Goal: Task Accomplishment & Management: Manage account settings

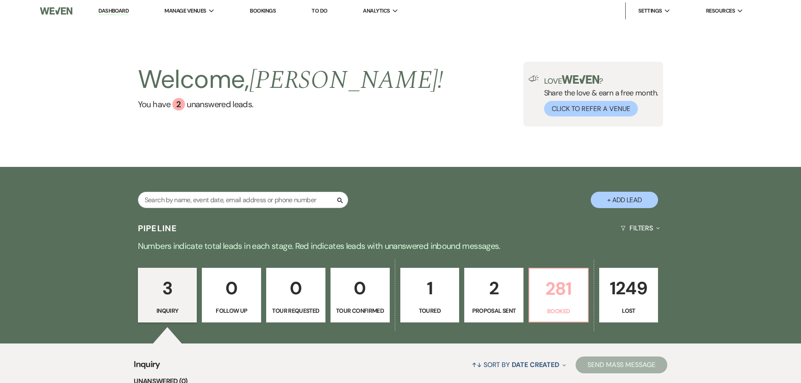
click at [567, 297] on p "281" at bounding box center [559, 289] width 48 height 28
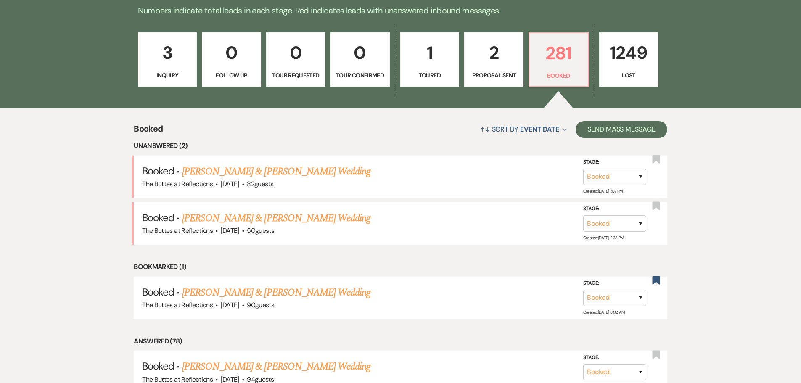
scroll to position [210, 0]
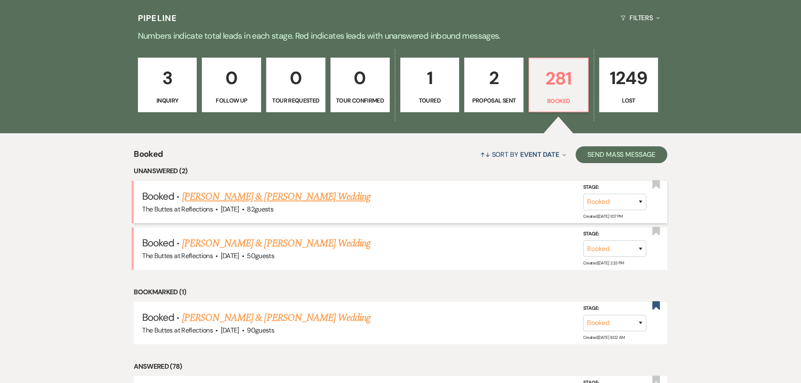
click at [263, 197] on link "Lexi Kime & William Mann's Wedding" at bounding box center [276, 196] width 188 height 15
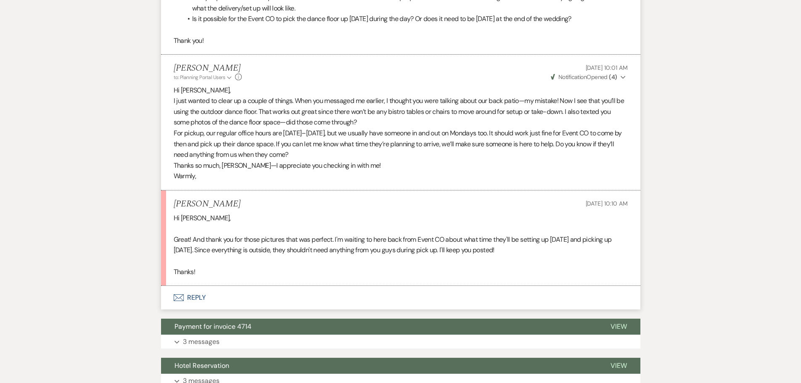
scroll to position [3366, 0]
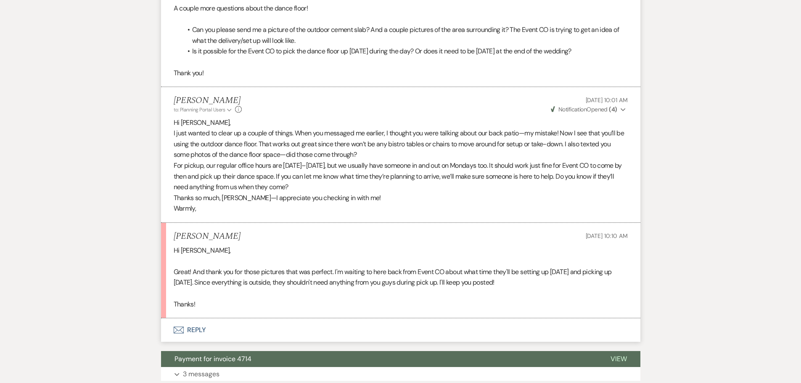
click at [193, 318] on button "Envelope Reply" at bounding box center [401, 330] width 480 height 24
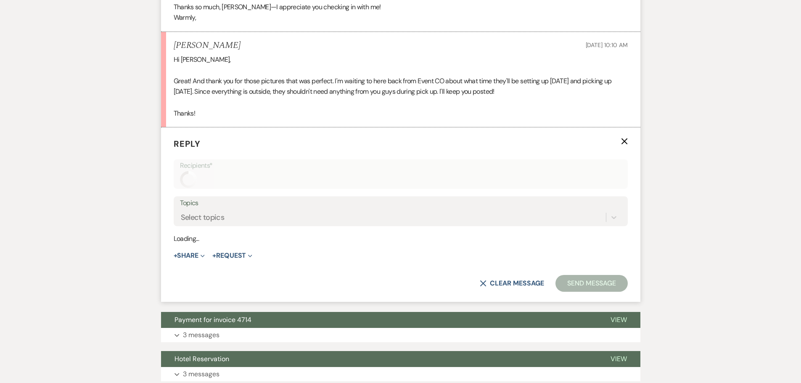
scroll to position [3569, 0]
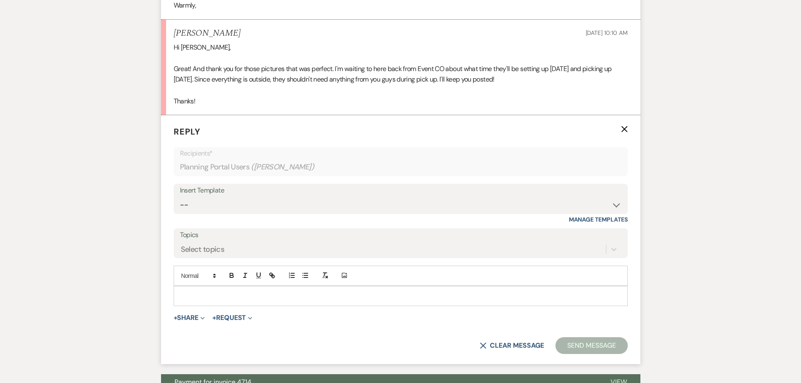
click at [199, 292] on p at bounding box center [400, 296] width 441 height 9
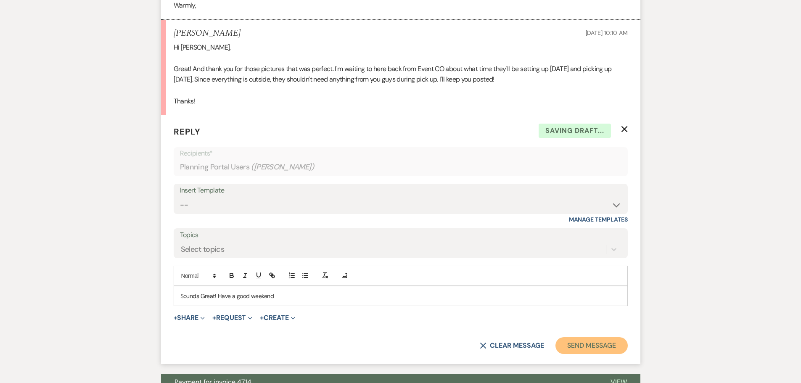
click at [596, 337] on button "Send Message" at bounding box center [592, 345] width 72 height 17
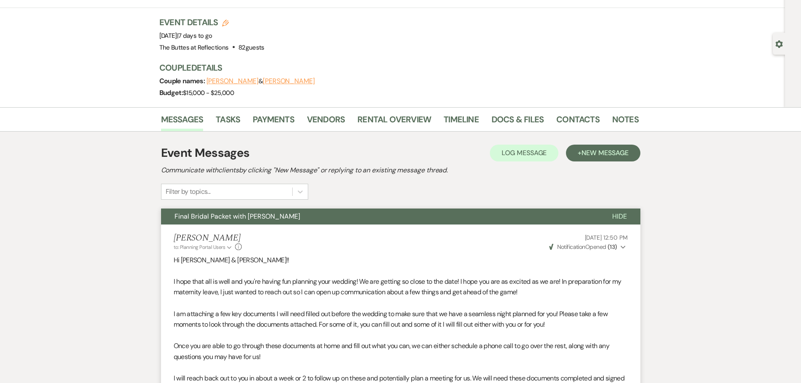
scroll to position [0, 0]
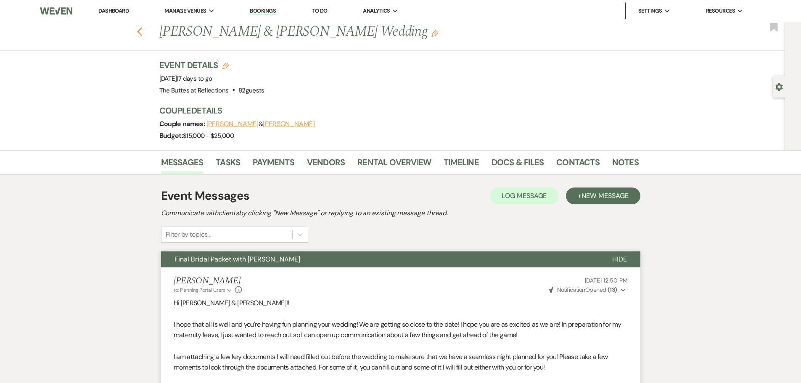
click at [142, 31] on use "button" at bounding box center [139, 31] width 5 height 9
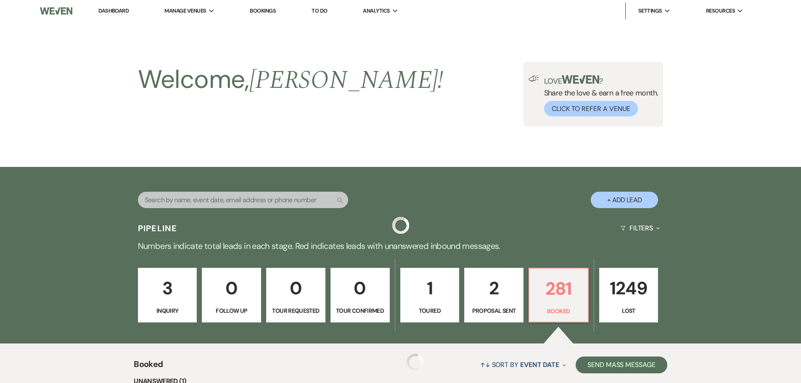
scroll to position [210, 0]
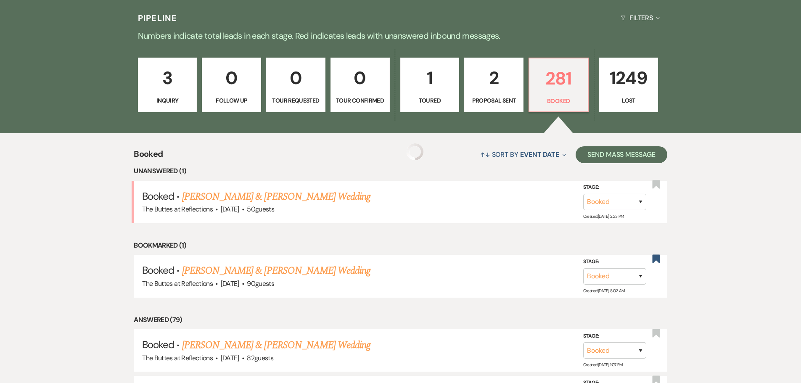
drag, startPoint x: 262, startPoint y: 194, endPoint x: 192, endPoint y: 194, distance: 69.8
click at [262, 194] on link "Jeric Maglanzo & Riza Henderson's Wedding" at bounding box center [276, 196] width 188 height 15
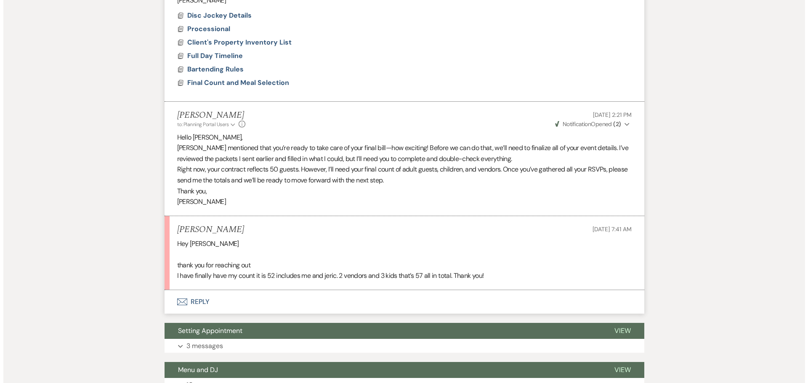
scroll to position [463, 0]
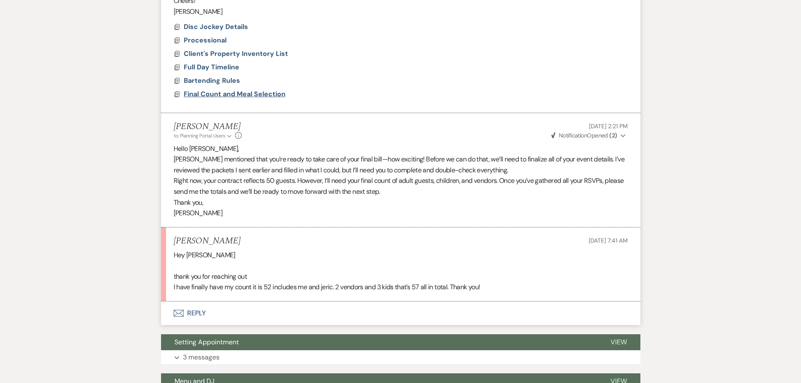
click at [226, 92] on span "Final Count and Meal Selection" at bounding box center [235, 94] width 102 height 9
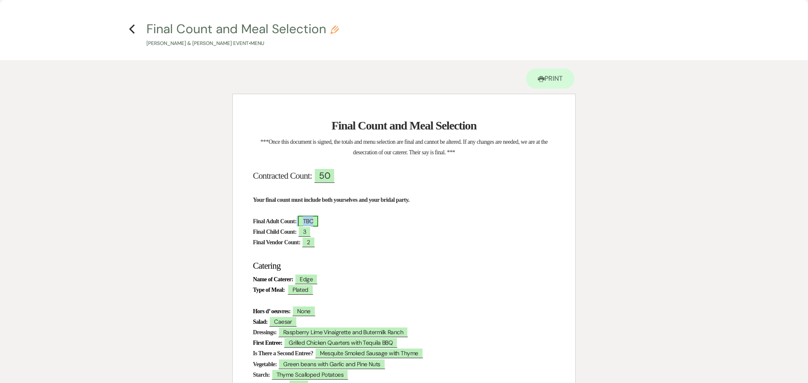
click at [318, 222] on span "TBC" at bounding box center [308, 221] width 20 height 11
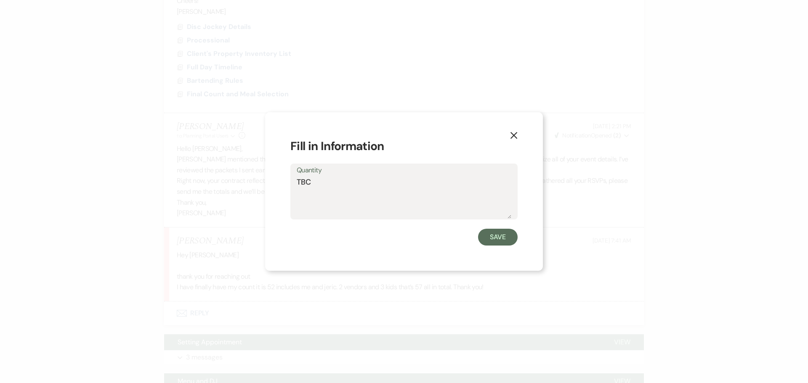
drag, startPoint x: 319, startPoint y: 179, endPoint x: 288, endPoint y: 182, distance: 31.3
click at [289, 182] on div "X Fill in Information Quantity TBC Save" at bounding box center [404, 191] width 278 height 159
type textarea "52"
click at [499, 239] on button "Save" at bounding box center [498, 237] width 40 height 17
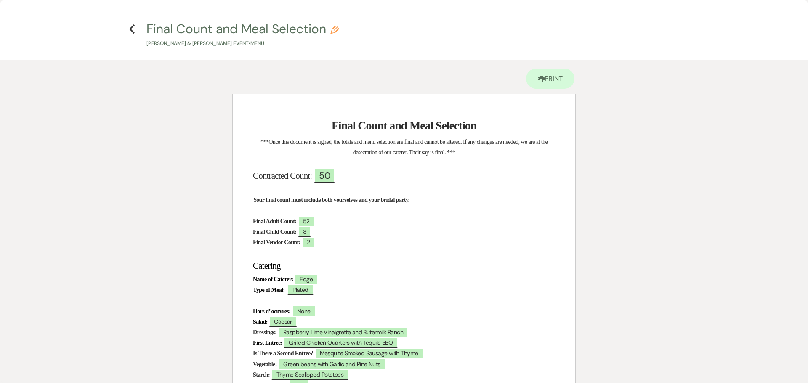
click at [459, 179] on h2 "Contracted Count: ﻿ 50 ﻿" at bounding box center [404, 176] width 302 height 16
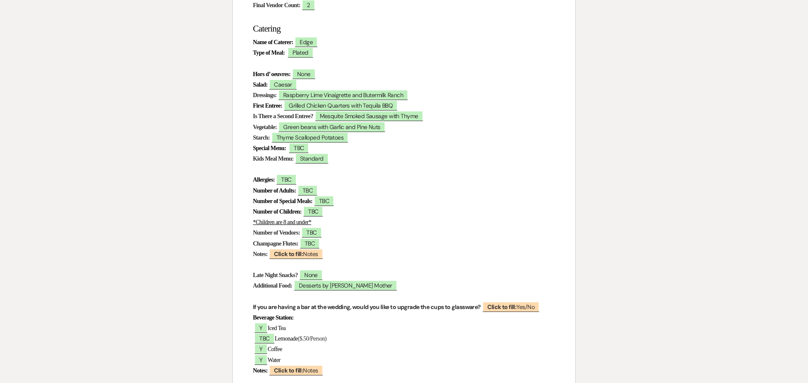
scroll to position [314, 0]
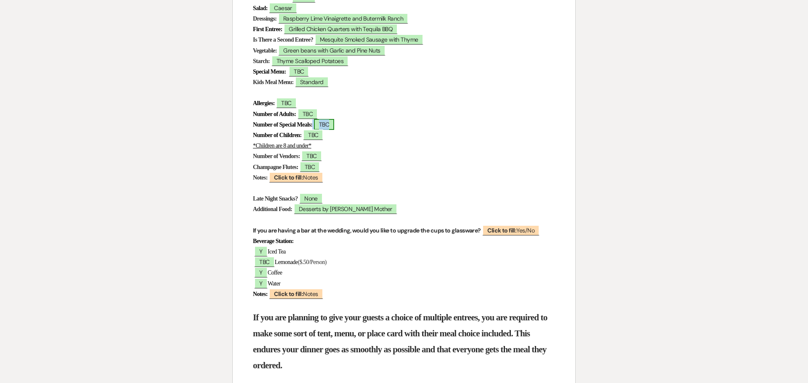
click at [334, 128] on span "TBC" at bounding box center [324, 124] width 20 height 11
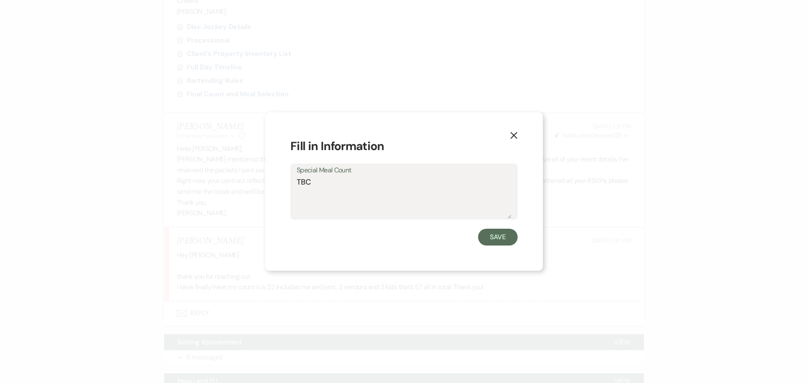
drag, startPoint x: 316, startPoint y: 185, endPoint x: 293, endPoint y: 185, distance: 22.7
click at [293, 185] on div "Special Meal Count TBC" at bounding box center [403, 192] width 227 height 56
type textarea "3"
click at [499, 235] on button "Save" at bounding box center [498, 237] width 40 height 17
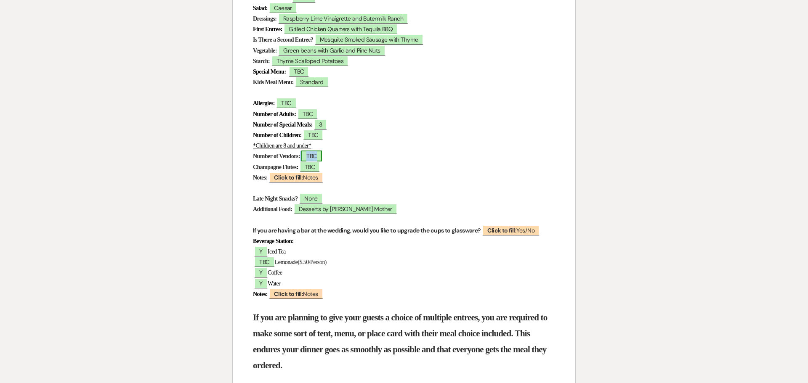
click at [321, 157] on span "TBC" at bounding box center [311, 156] width 20 height 11
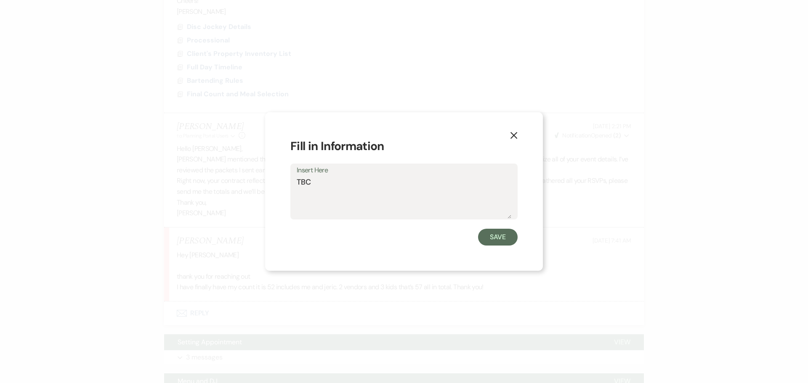
drag, startPoint x: 318, startPoint y: 178, endPoint x: 296, endPoint y: 186, distance: 23.7
click at [296, 186] on div "Insert Here TBC" at bounding box center [403, 192] width 227 height 56
type textarea "2"
click at [501, 236] on button "Save" at bounding box center [498, 237] width 40 height 17
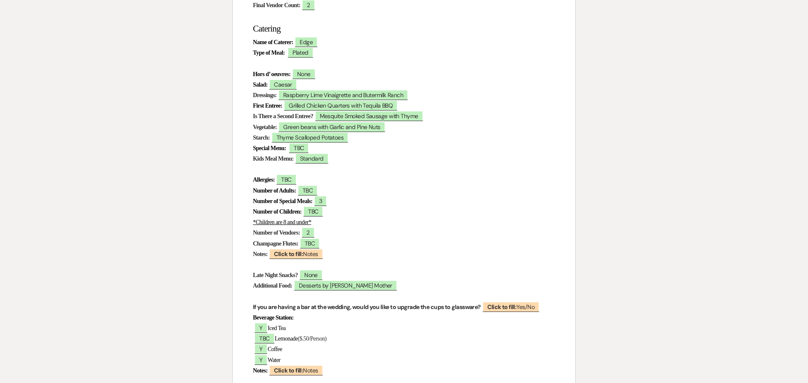
scroll to position [230, 0]
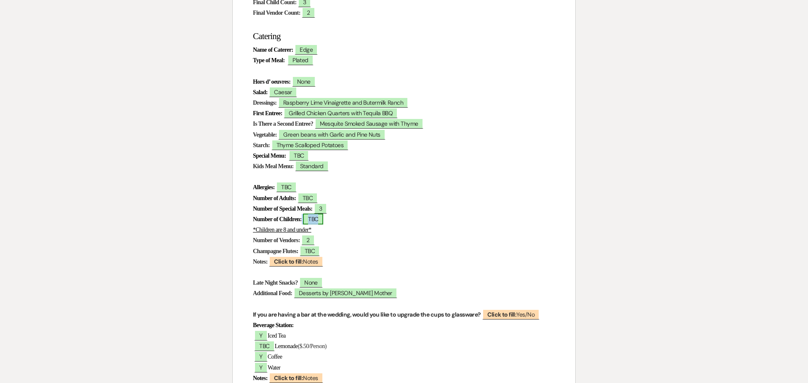
click at [323, 218] on span "TBC" at bounding box center [313, 219] width 20 height 11
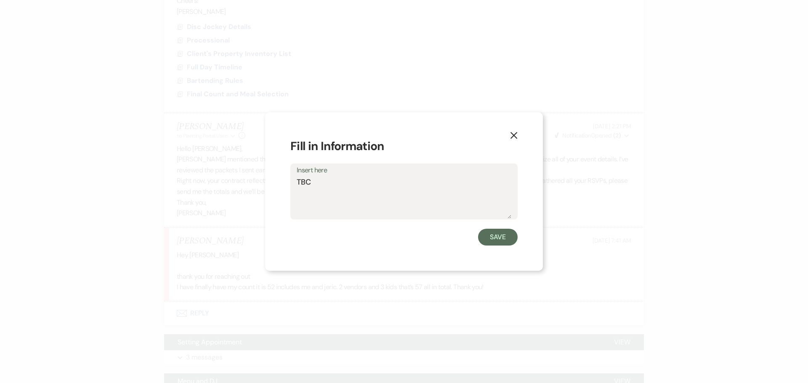
drag, startPoint x: 319, startPoint y: 184, endPoint x: 294, endPoint y: 183, distance: 25.7
click at [294, 184] on div "Insert here TBC" at bounding box center [403, 192] width 227 height 56
type textarea "3"
click at [512, 238] on button "Save" at bounding box center [498, 237] width 40 height 17
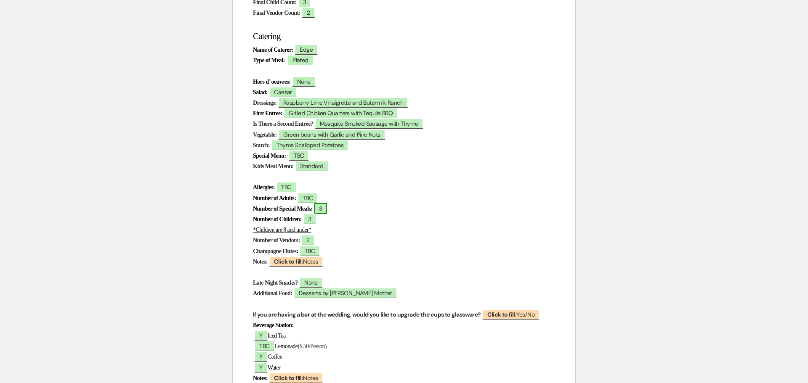
click at [327, 210] on span "3" at bounding box center [320, 208] width 13 height 11
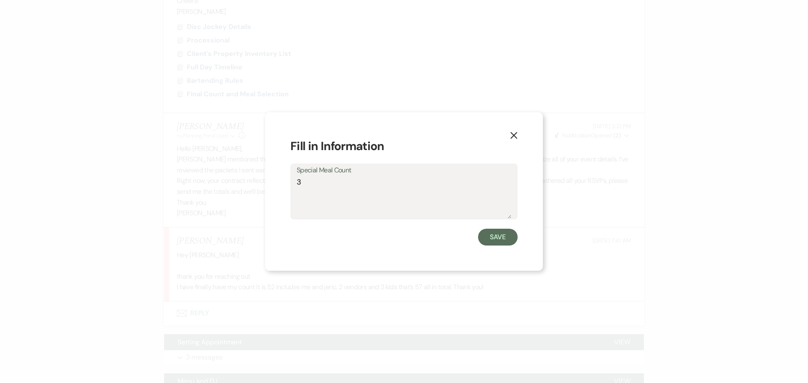
drag, startPoint x: 312, startPoint y: 183, endPoint x: 290, endPoint y: 182, distance: 22.4
click at [290, 182] on div "X Fill in Information Special Meal Count 3 Save" at bounding box center [404, 191] width 278 height 159
type textarea "TBC"
click at [509, 234] on button "Save" at bounding box center [498, 237] width 40 height 17
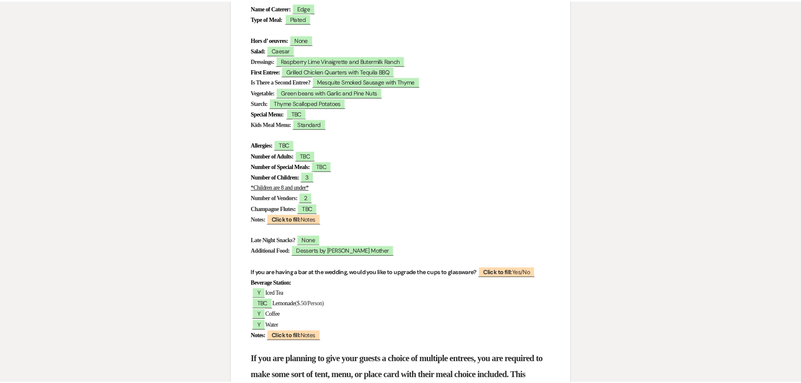
scroll to position [0, 0]
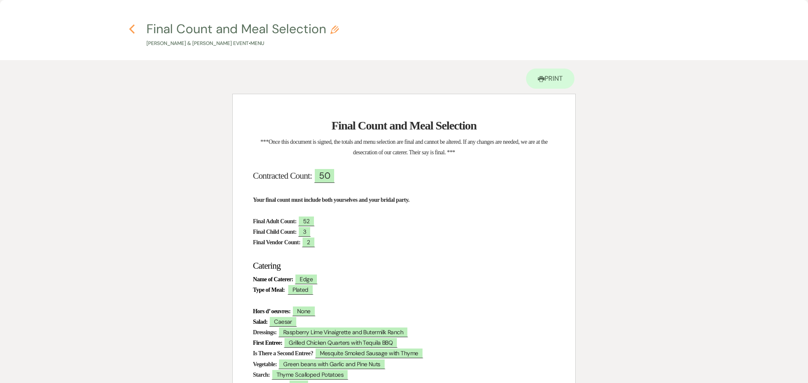
click at [130, 29] on use "button" at bounding box center [131, 28] width 5 height 9
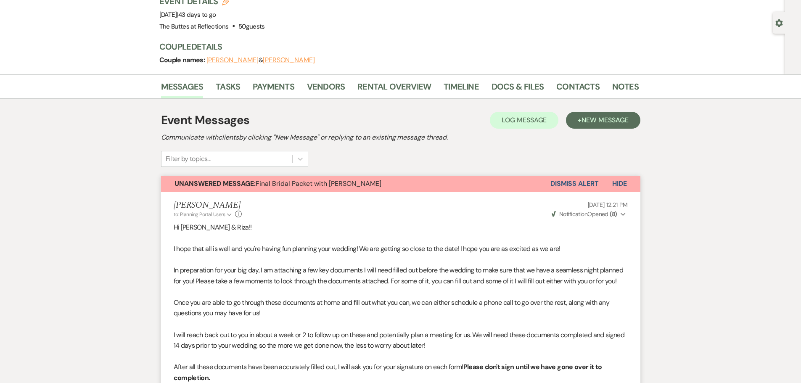
scroll to position [42, 0]
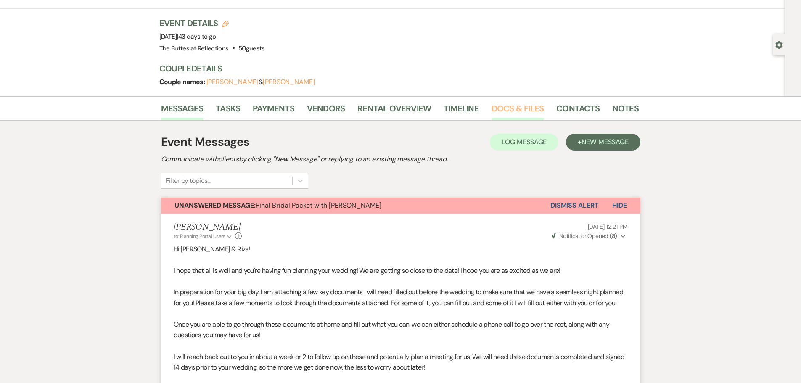
click at [518, 107] on link "Docs & Files" at bounding box center [518, 111] width 52 height 19
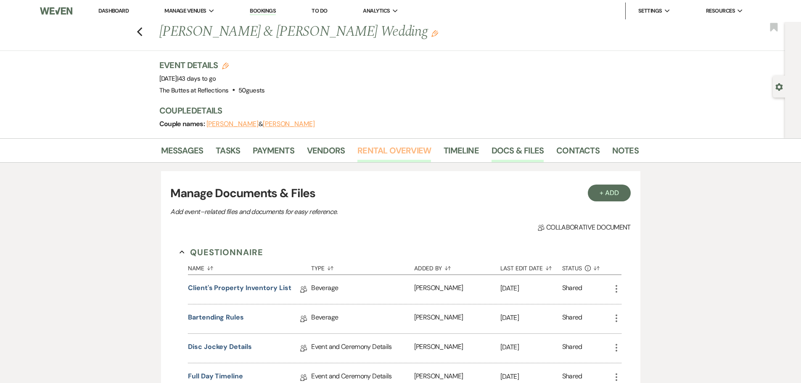
click at [398, 146] on link "Rental Overview" at bounding box center [395, 153] width 74 height 19
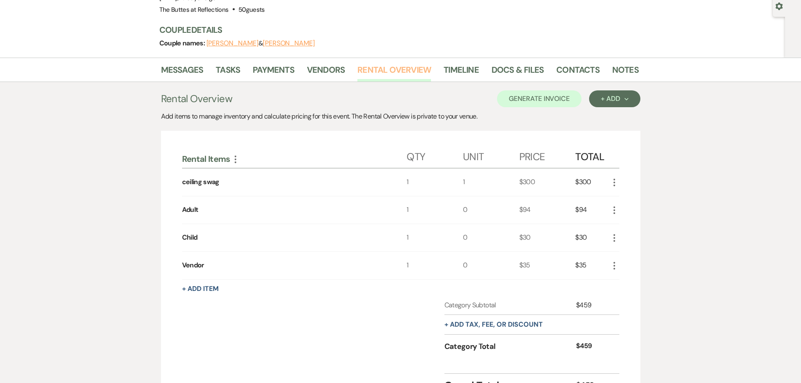
scroll to position [84, 0]
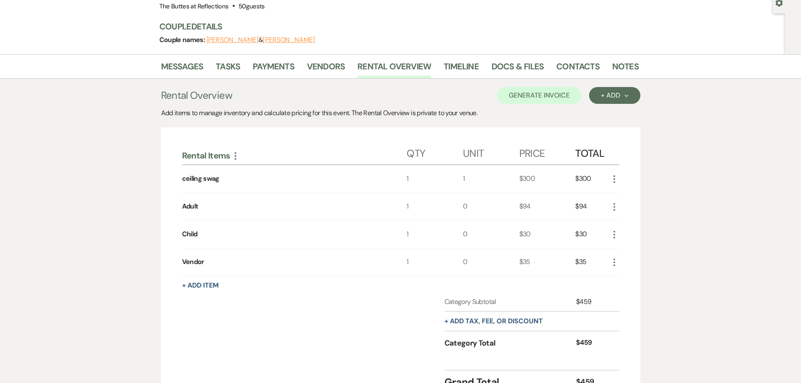
click at [407, 207] on div "1" at bounding box center [435, 206] width 56 height 27
click at [464, 204] on div "0" at bounding box center [491, 206] width 56 height 27
click at [614, 209] on icon "More" at bounding box center [615, 207] width 10 height 10
click at [630, 223] on button "Pencil Edit" at bounding box center [632, 223] width 44 height 13
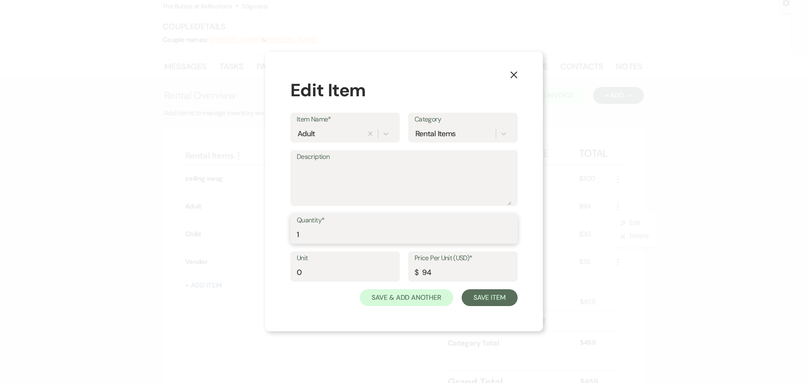
drag, startPoint x: 306, startPoint y: 235, endPoint x: 290, endPoint y: 236, distance: 15.6
click at [290, 236] on div "Quantity* 1" at bounding box center [403, 229] width 227 height 30
click at [302, 276] on input "0" at bounding box center [345, 273] width 97 height 16
drag, startPoint x: 302, startPoint y: 276, endPoint x: 297, endPoint y: 276, distance: 5.5
click at [297, 276] on input "0" at bounding box center [345, 273] width 97 height 16
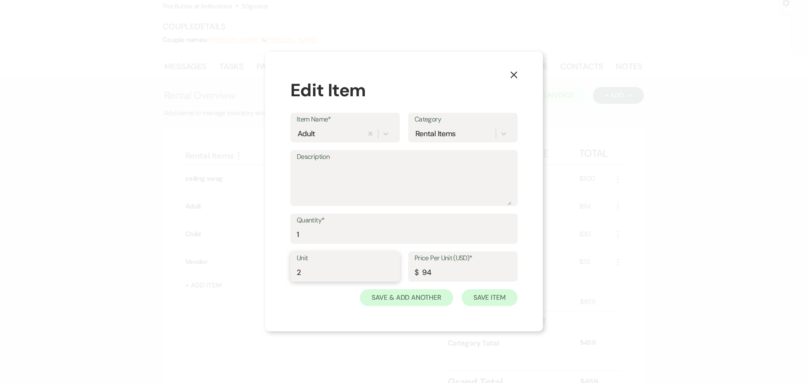
type input "2"
click at [471, 296] on button "Save Item" at bounding box center [490, 297] width 56 height 17
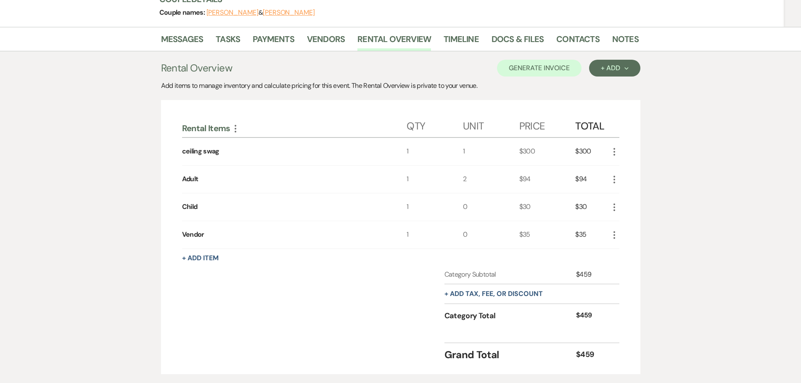
scroll to position [126, 0]
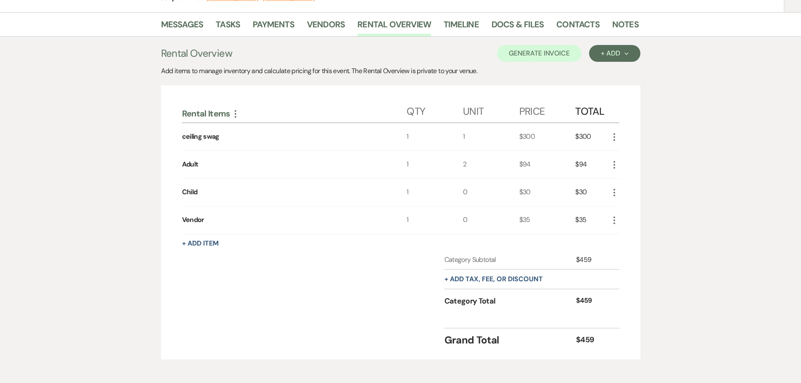
click at [409, 165] on div "1" at bounding box center [435, 164] width 56 height 27
click at [614, 167] on use "button" at bounding box center [615, 165] width 2 height 8
click at [623, 180] on icon "Pencil" at bounding box center [621, 181] width 5 height 6
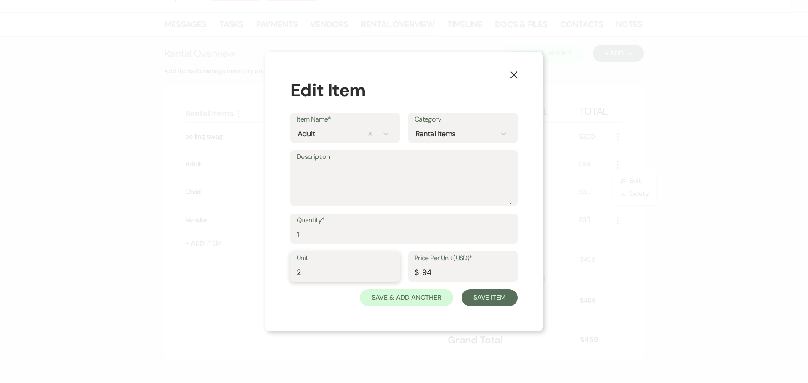
drag, startPoint x: 303, startPoint y: 273, endPoint x: 296, endPoint y: 273, distance: 7.6
click at [296, 273] on div "Unit 2" at bounding box center [344, 267] width 109 height 30
type input "1"
click at [303, 237] on input "1" at bounding box center [404, 235] width 215 height 16
drag, startPoint x: 301, startPoint y: 235, endPoint x: 289, endPoint y: 234, distance: 11.8
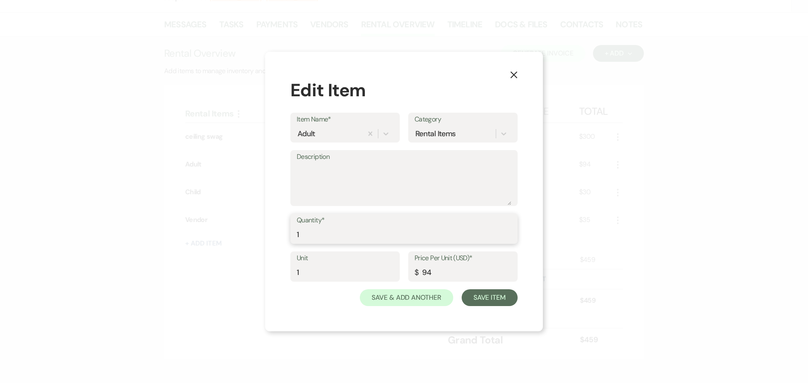
click at [289, 234] on div "X Edit Item Item Name* Adult Category Rental Items Description Quantity* 1 Unit…" at bounding box center [404, 192] width 278 height 280
type input "2"
click at [483, 302] on button "Save Item" at bounding box center [490, 297] width 56 height 17
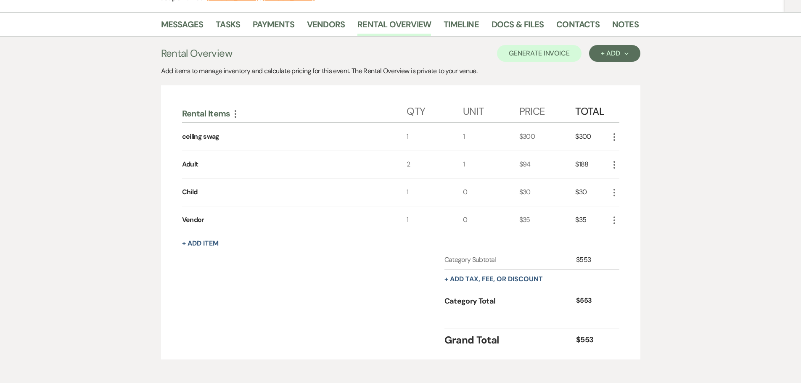
click at [614, 194] on icon "More" at bounding box center [615, 193] width 10 height 10
click at [627, 207] on button "Pencil Edit" at bounding box center [632, 208] width 44 height 13
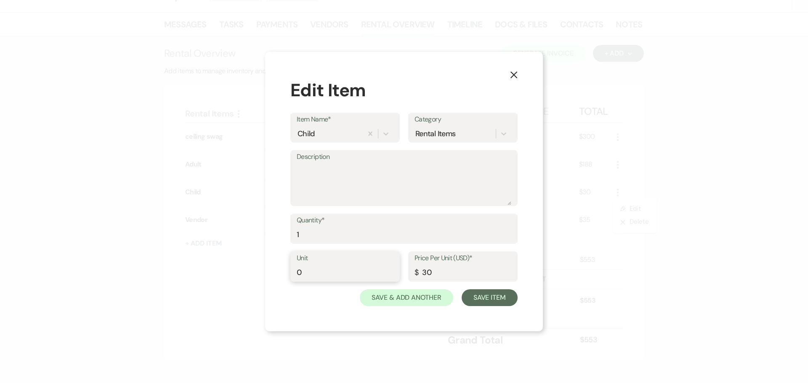
drag, startPoint x: 308, startPoint y: 274, endPoint x: 294, endPoint y: 275, distance: 13.9
click at [294, 275] on div "Unit 0" at bounding box center [344, 267] width 109 height 30
type input "1"
click at [303, 231] on input "1" at bounding box center [404, 235] width 215 height 16
drag, startPoint x: 300, startPoint y: 236, endPoint x: 292, endPoint y: 238, distance: 8.7
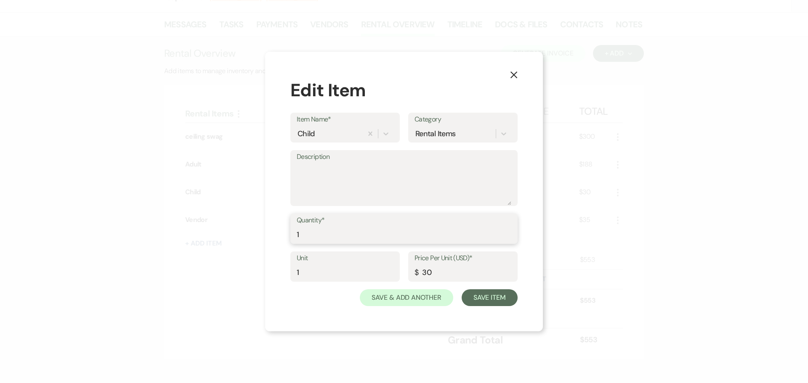
click at [292, 238] on div "Quantity* 1" at bounding box center [403, 229] width 227 height 30
type input "3"
click at [504, 297] on button "Save Item" at bounding box center [490, 297] width 56 height 17
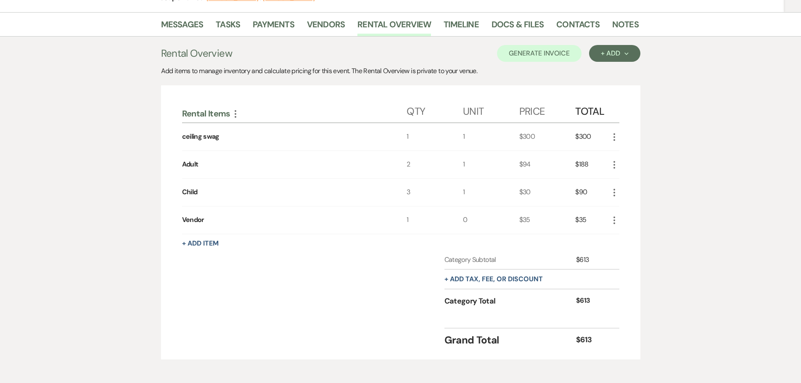
click at [410, 222] on div "1" at bounding box center [435, 220] width 56 height 27
click at [410, 220] on div "1" at bounding box center [435, 220] width 56 height 27
click at [614, 222] on icon "More" at bounding box center [615, 220] width 10 height 10
click at [621, 237] on icon "Pencil" at bounding box center [621, 236] width 5 height 6
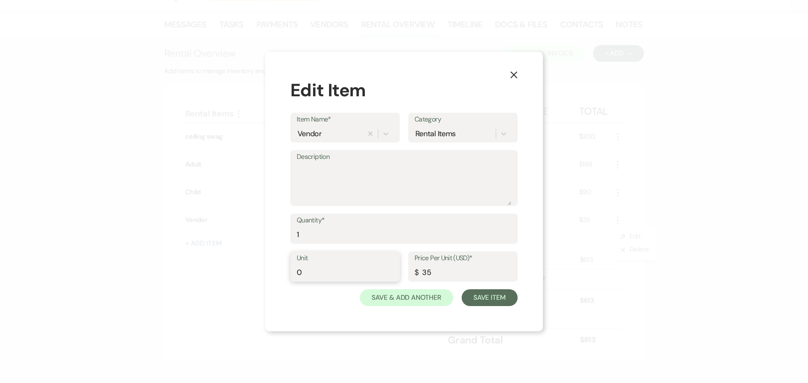
drag, startPoint x: 308, startPoint y: 271, endPoint x: 292, endPoint y: 273, distance: 16.2
click at [292, 273] on div "Unit 0" at bounding box center [344, 267] width 109 height 30
type input "1"
drag, startPoint x: 307, startPoint y: 235, endPoint x: 294, endPoint y: 235, distance: 12.2
click at [294, 235] on div "Quantity* 1" at bounding box center [403, 229] width 227 height 30
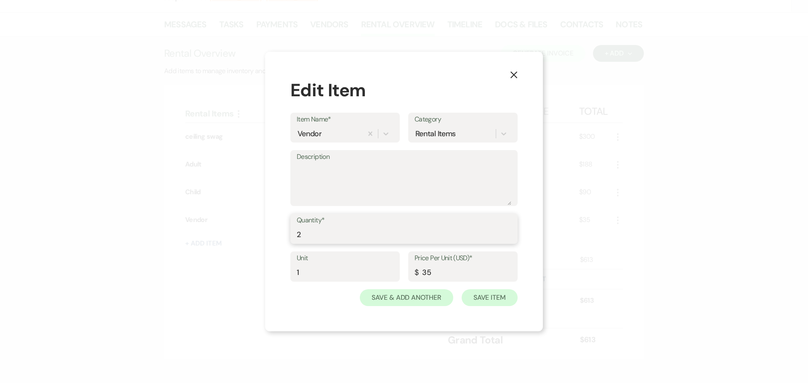
type input "2"
click at [486, 299] on button "Save Item" at bounding box center [490, 297] width 56 height 17
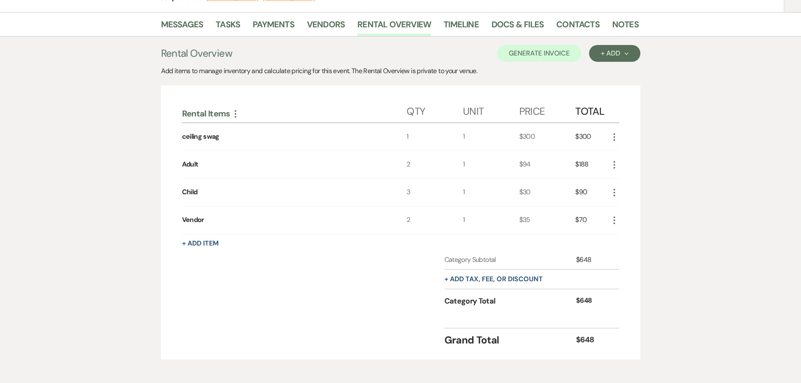
click at [351, 290] on div "Category Subtotal $648 + Add tax, fee, or discount Category Total $648" at bounding box center [401, 288] width 438 height 67
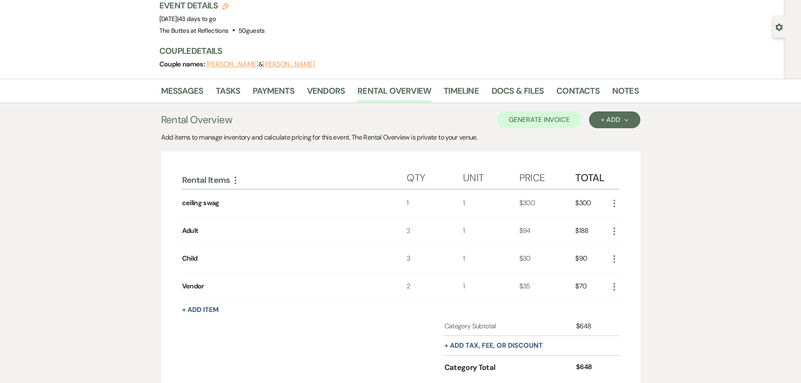
scroll to position [42, 0]
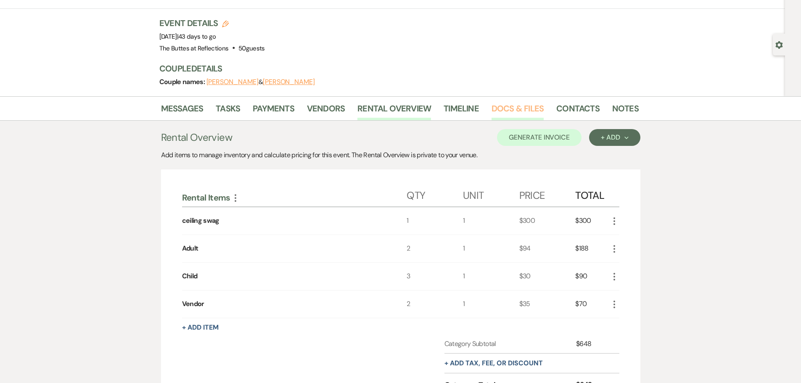
click at [507, 109] on link "Docs & Files" at bounding box center [518, 111] width 52 height 19
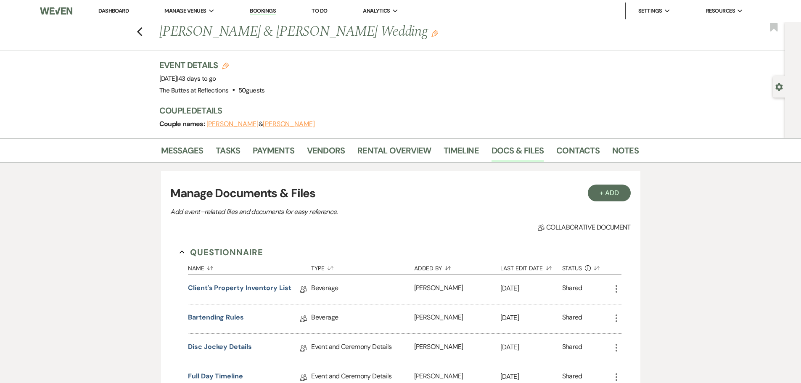
click at [106, 10] on link "Dashboard" at bounding box center [113, 10] width 30 height 7
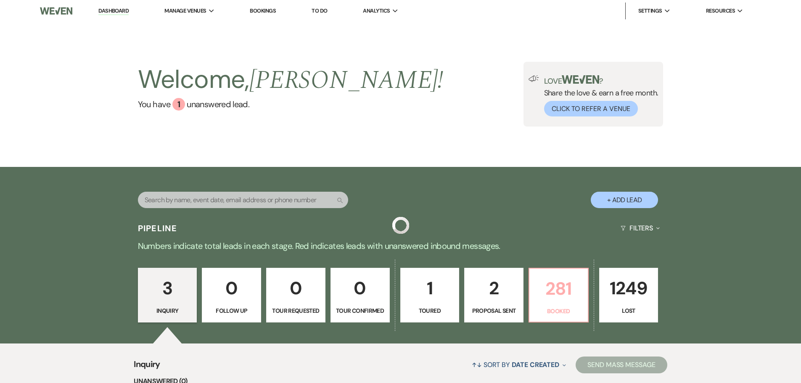
click at [551, 294] on p "281" at bounding box center [559, 289] width 48 height 28
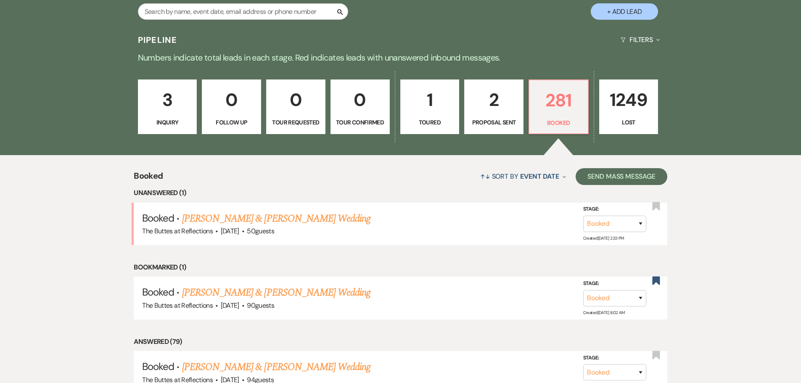
scroll to position [294, 0]
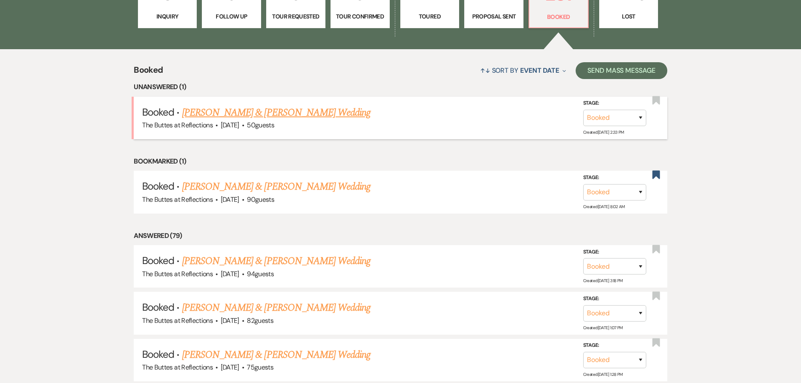
click at [281, 112] on link "[PERSON_NAME] & [PERSON_NAME] Wedding" at bounding box center [276, 112] width 188 height 15
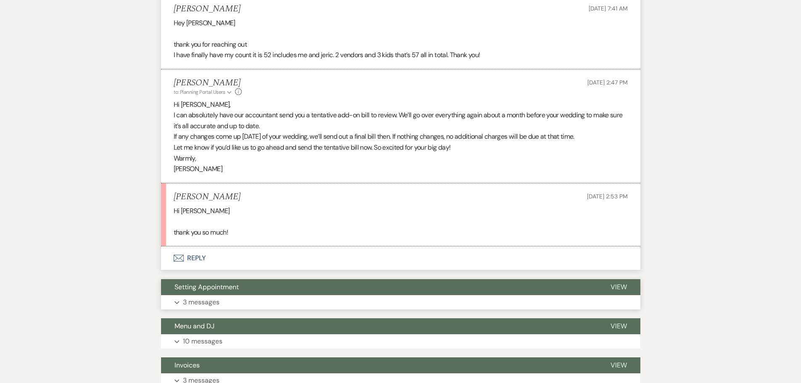
scroll to position [715, 0]
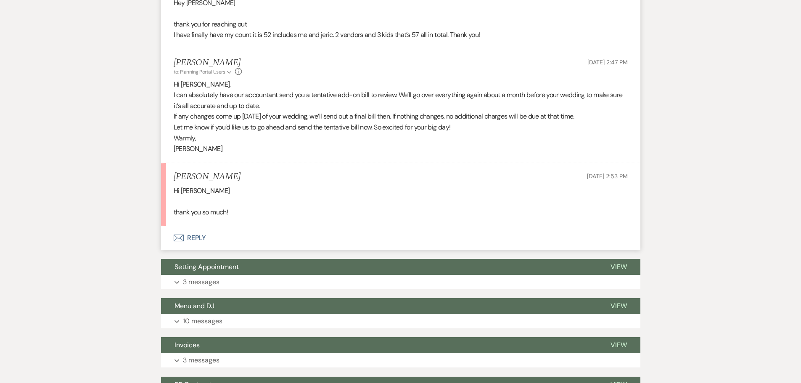
click at [193, 236] on button "Envelope Reply" at bounding box center [401, 238] width 480 height 24
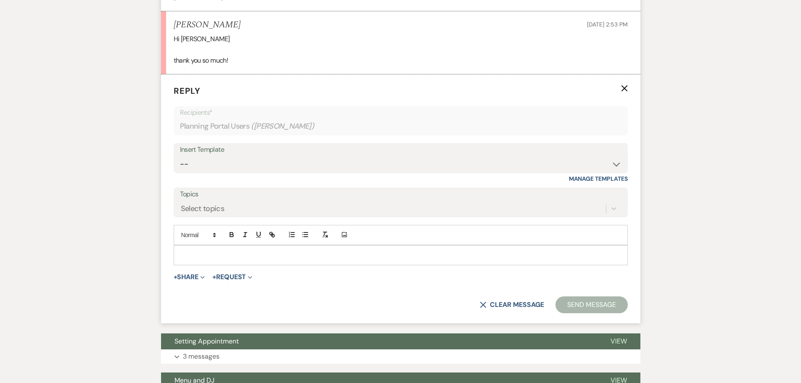
scroll to position [875, 0]
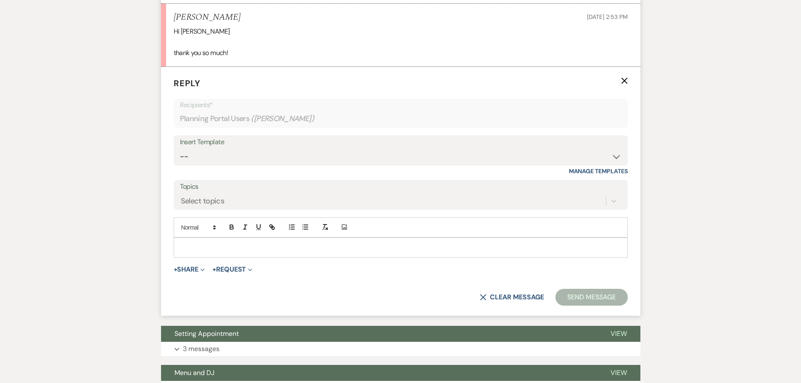
click at [259, 251] on p at bounding box center [400, 247] width 441 height 9
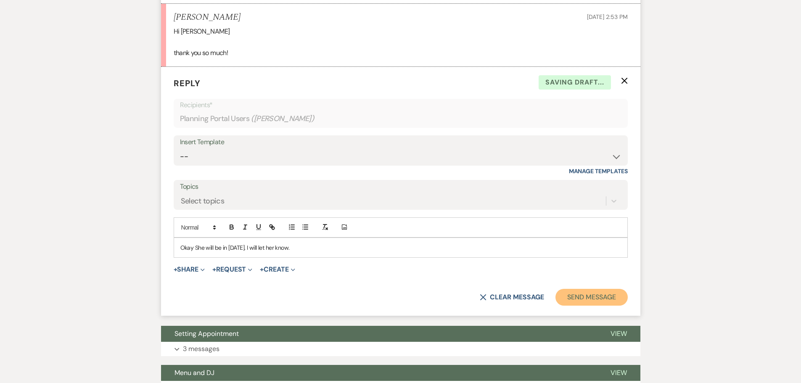
click at [606, 298] on button "Send Message" at bounding box center [592, 297] width 72 height 17
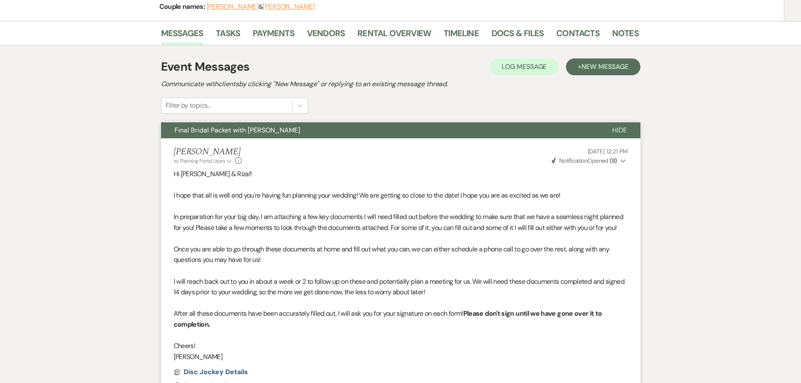
scroll to position [0, 0]
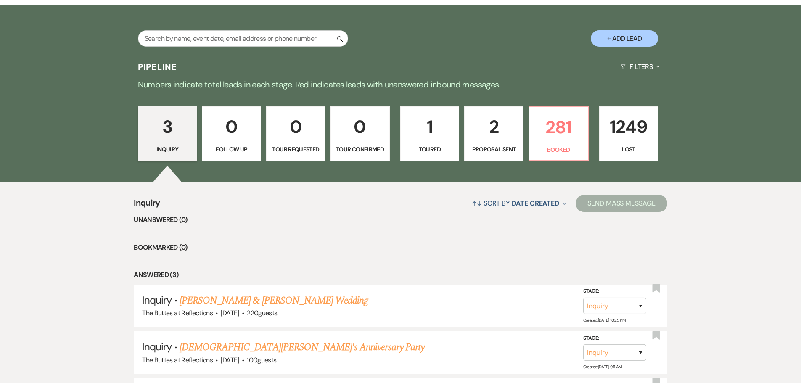
scroll to position [168, 0]
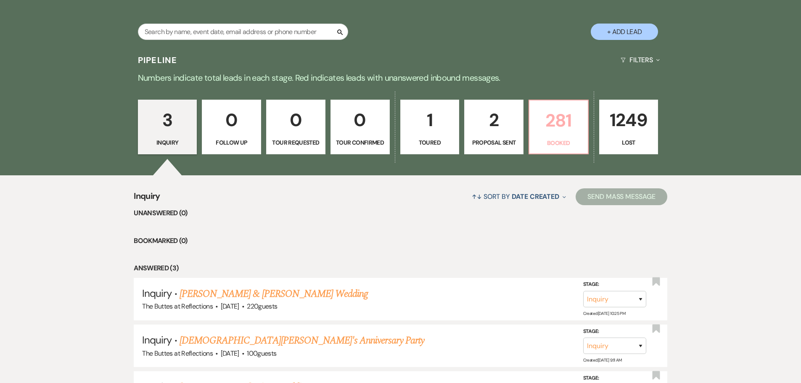
click at [557, 127] on p "281" at bounding box center [559, 120] width 48 height 28
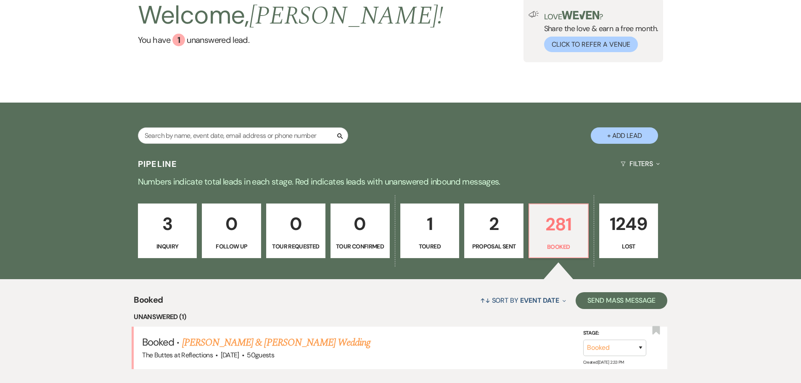
scroll to position [168, 0]
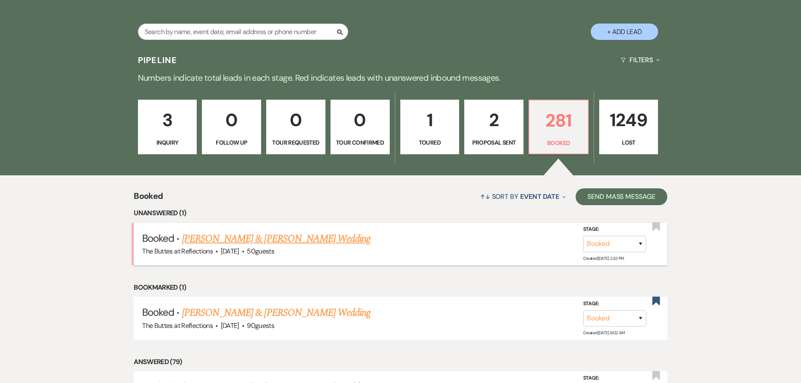
click at [248, 239] on link "[PERSON_NAME] & [PERSON_NAME] Wedding" at bounding box center [276, 238] width 188 height 15
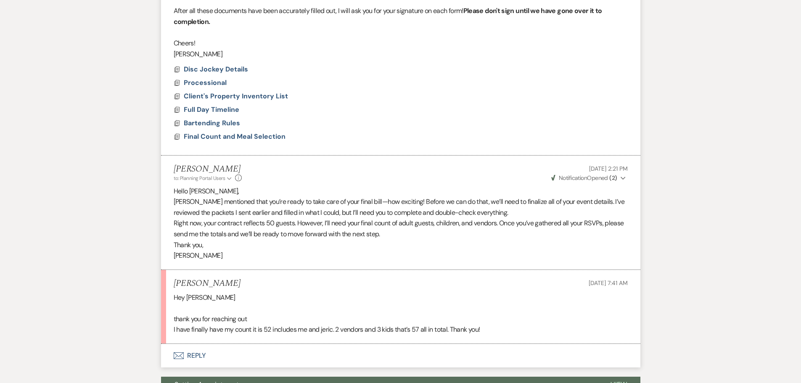
scroll to position [421, 0]
click at [77, 93] on div "Messages Tasks Payments Vendors Rental Overview Timeline Docs & Files Contacts …" at bounding box center [400, 343] width 801 height 1250
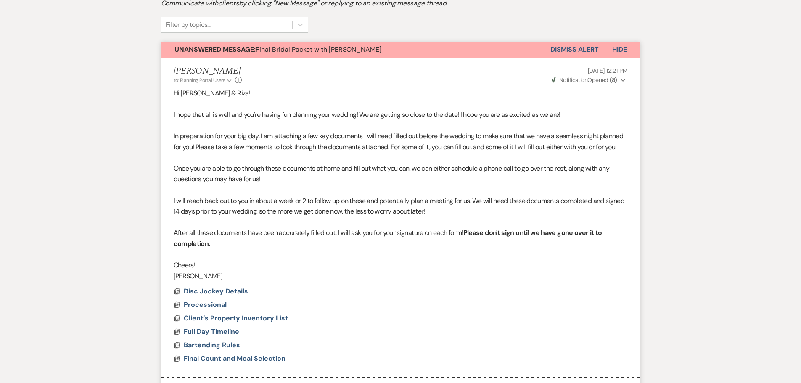
scroll to position [42, 0]
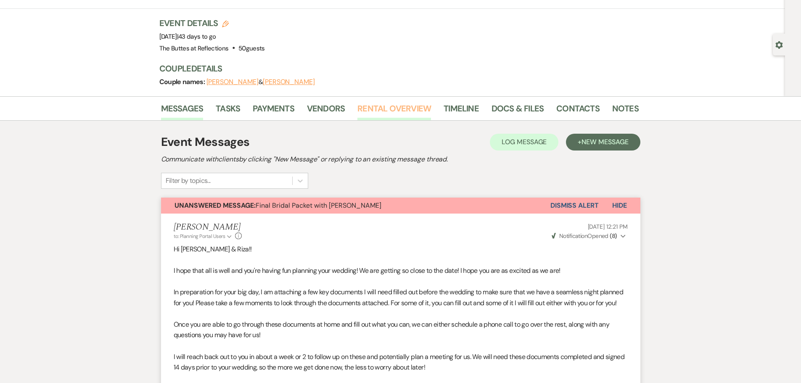
click at [411, 110] on link "Rental Overview" at bounding box center [395, 111] width 74 height 19
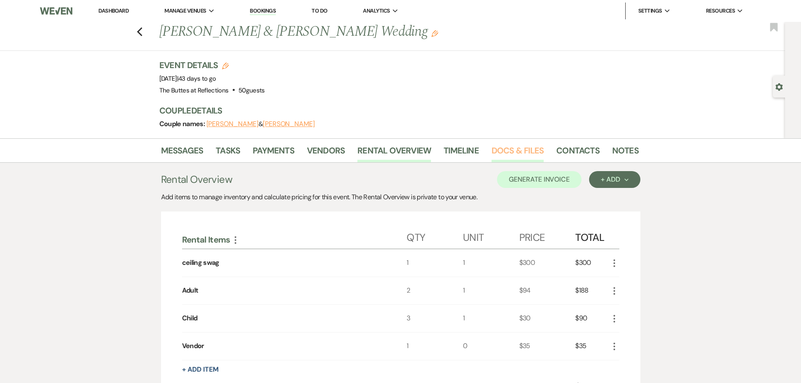
click at [508, 152] on link "Docs & Files" at bounding box center [518, 153] width 52 height 19
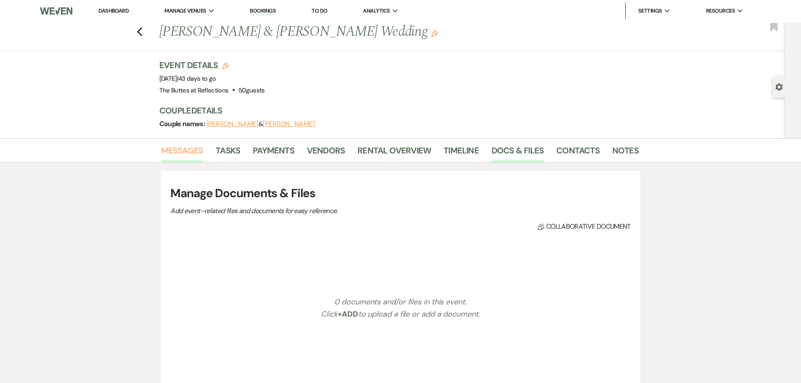
click at [169, 148] on link "Messages" at bounding box center [182, 153] width 42 height 19
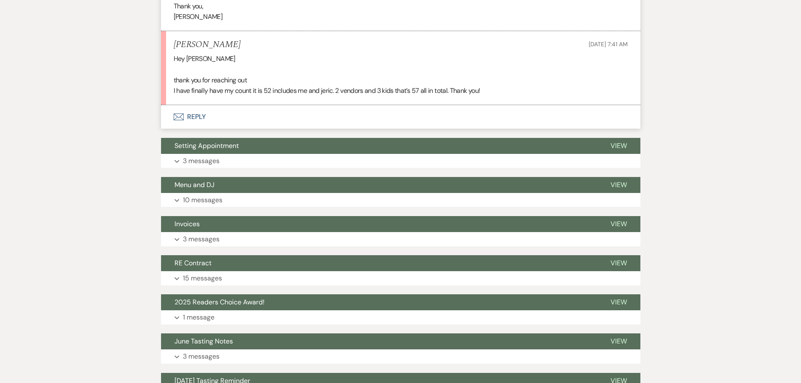
scroll to position [673, 0]
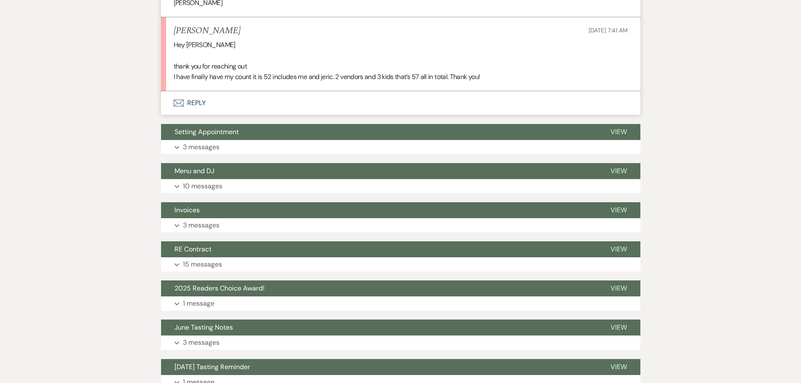
click at [194, 103] on button "Envelope Reply" at bounding box center [401, 103] width 480 height 24
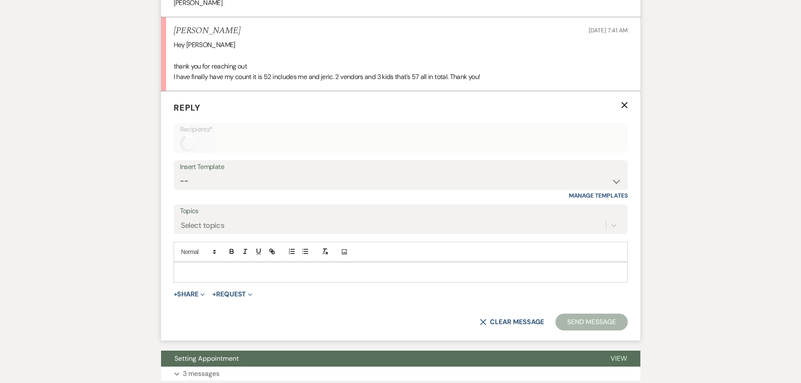
scroll to position [660, 0]
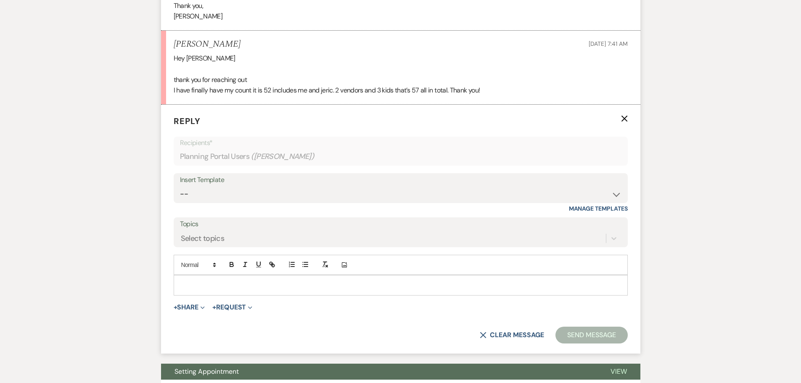
click at [271, 283] on p at bounding box center [400, 285] width 441 height 9
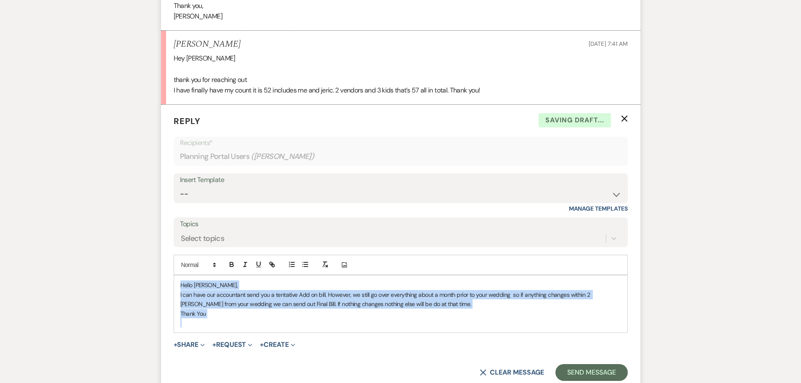
drag, startPoint x: 214, startPoint y: 319, endPoint x: 181, endPoint y: 284, distance: 47.9
click at [181, 284] on div "Hello [PERSON_NAME], I can have our accountant send you a tentative Add on bill…" at bounding box center [401, 304] width 454 height 57
copy div "Hello [PERSON_NAME], I can have our accountant send you a tentative Add on bill…"
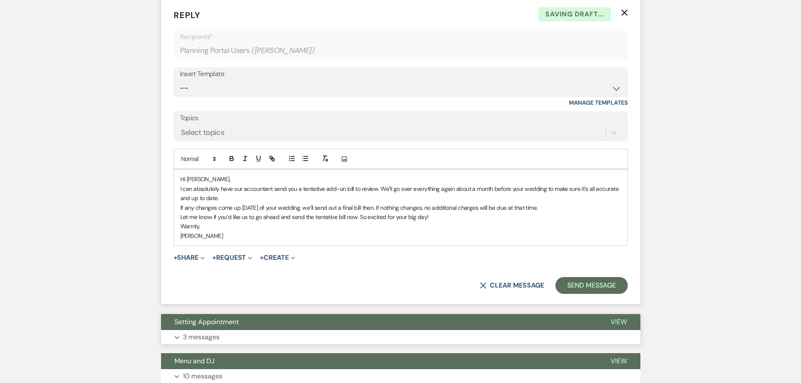
scroll to position [786, 0]
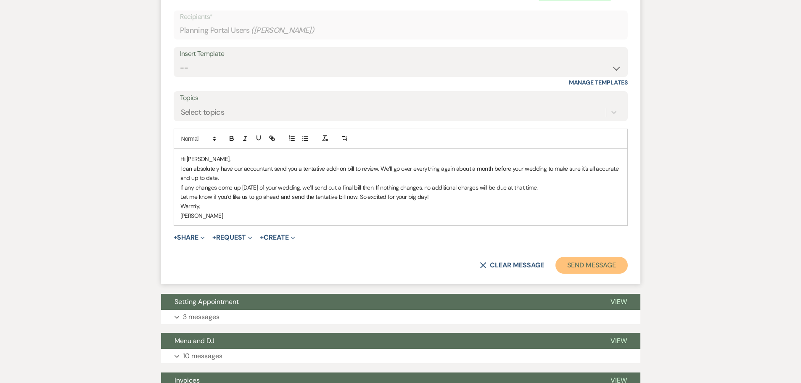
click at [581, 265] on button "Send Message" at bounding box center [592, 265] width 72 height 17
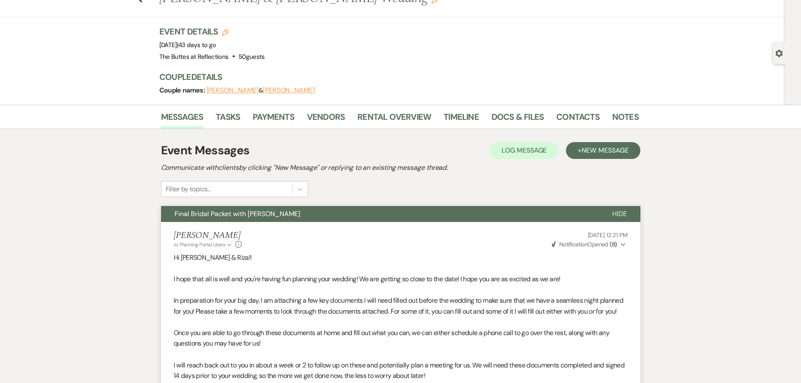
scroll to position [0, 0]
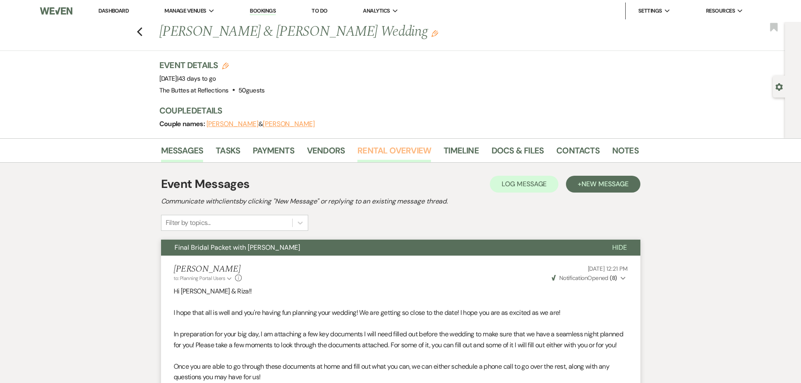
click at [402, 148] on link "Rental Overview" at bounding box center [395, 153] width 74 height 19
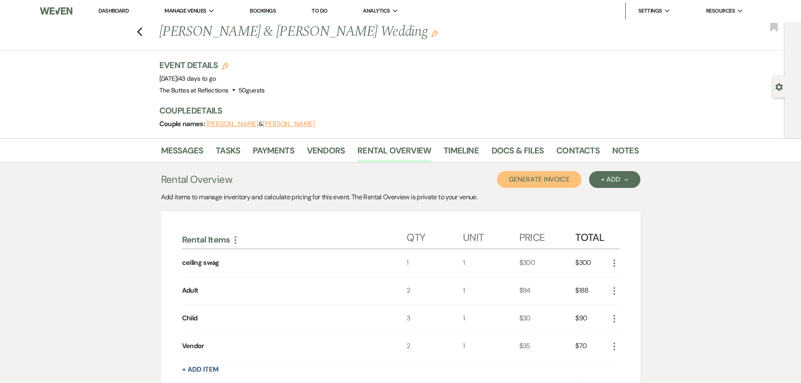
click at [525, 180] on button "Generate Invoice" at bounding box center [539, 179] width 85 height 17
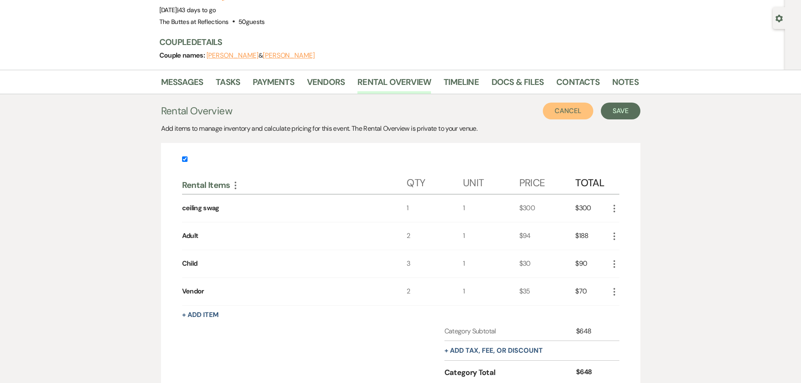
scroll to position [53, 0]
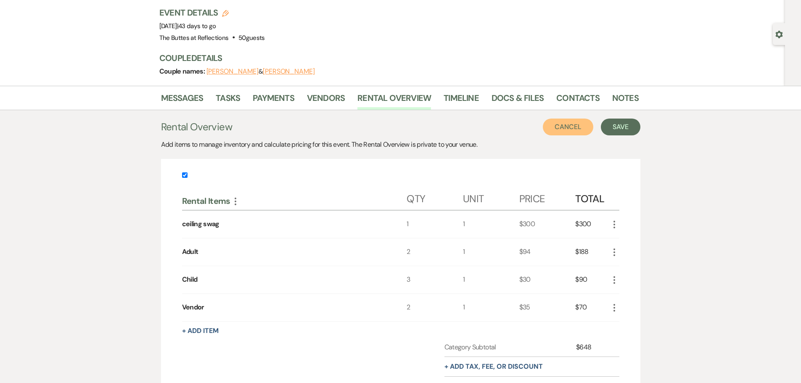
click at [571, 125] on button "Cancel" at bounding box center [568, 127] width 50 height 17
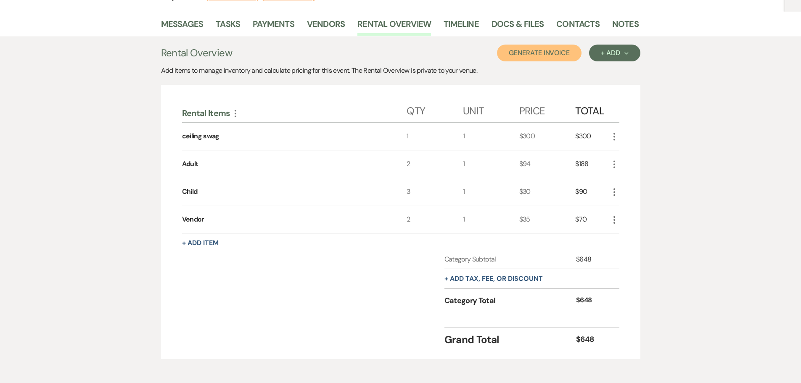
scroll to position [123, 0]
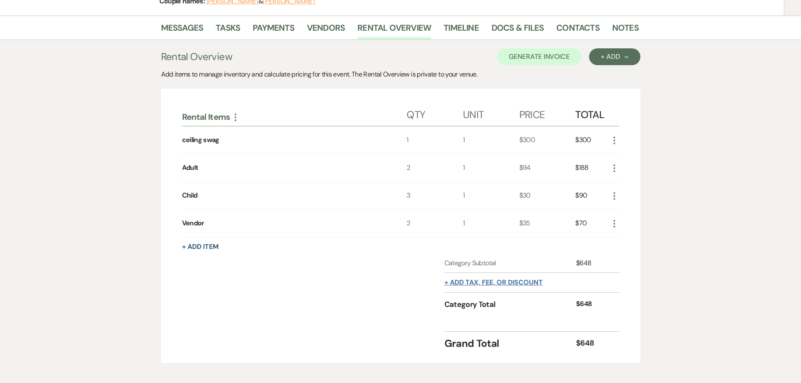
click at [503, 283] on button "+ Add tax, fee, or discount" at bounding box center [494, 282] width 98 height 7
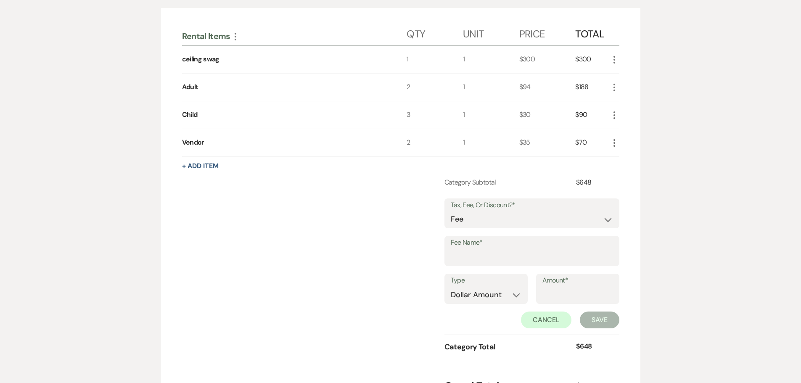
scroll to position [207, 0]
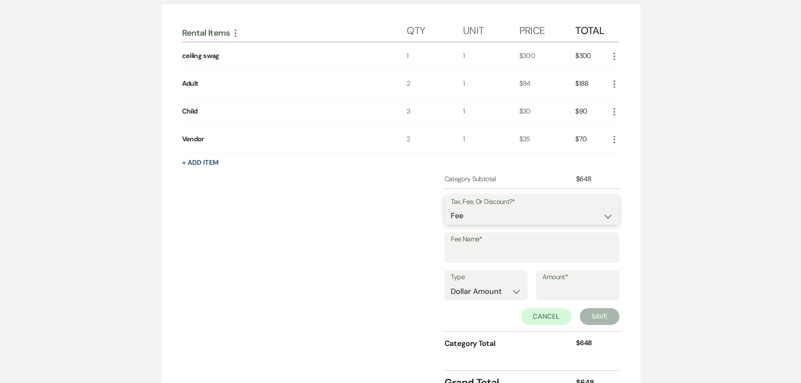
click at [598, 216] on select "Fee Discount Tax" at bounding box center [532, 216] width 162 height 16
click at [451, 208] on select "Fee Discount Tax" at bounding box center [532, 216] width 162 height 16
click at [511, 292] on select "Dollar Amount Percentage" at bounding box center [486, 292] width 71 height 16
select select "false"
click at [451, 284] on select "Dollar Amount Percentage" at bounding box center [486, 292] width 71 height 16
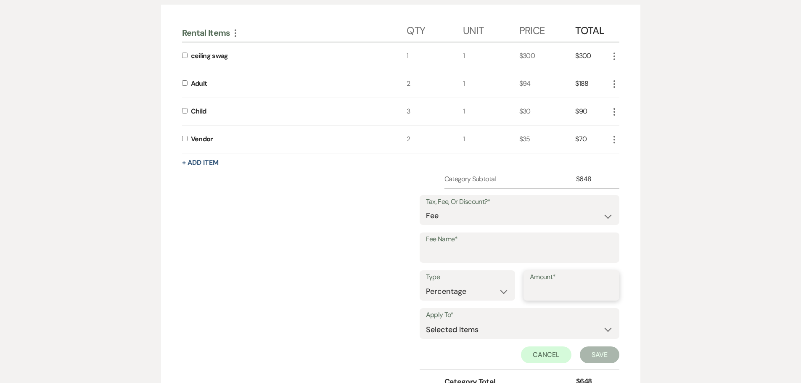
click at [539, 292] on input "Amount*" at bounding box center [571, 292] width 83 height 16
type input "3"
click at [609, 330] on select "Selected Items Category Subtotal (before all Taxes/Fees/Discounts) Category Tot…" at bounding box center [519, 329] width 187 height 17
select select "1"
click at [426, 321] on select "Selected Items Category Subtotal (before all Taxes/Fees/Discounts) Category Tot…" at bounding box center [519, 329] width 187 height 17
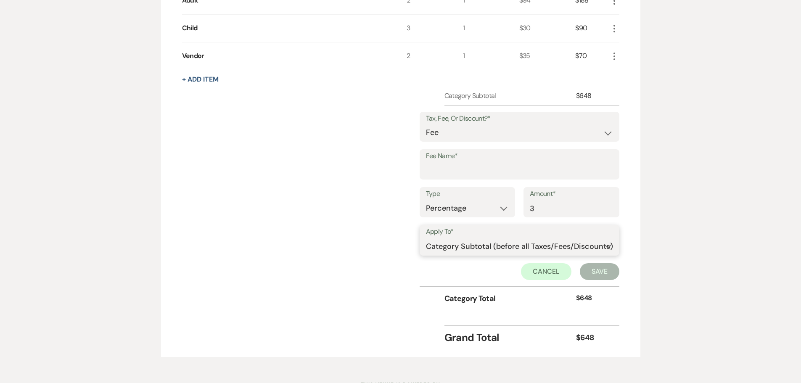
scroll to position [243, 0]
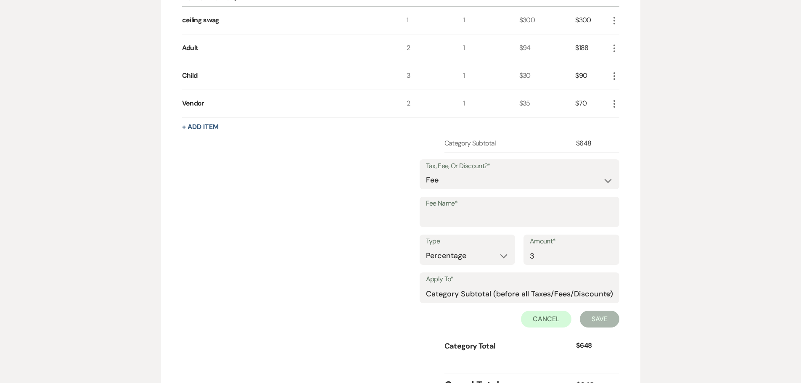
click at [348, 271] on div "Category Subtotal $648 Tax, Fee, Or Discount?* Fee Discount Tax Fee Name* Type …" at bounding box center [401, 252] width 438 height 229
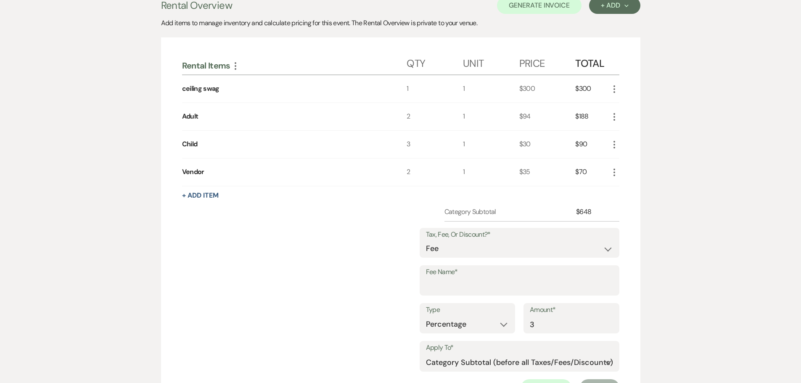
scroll to position [0, 0]
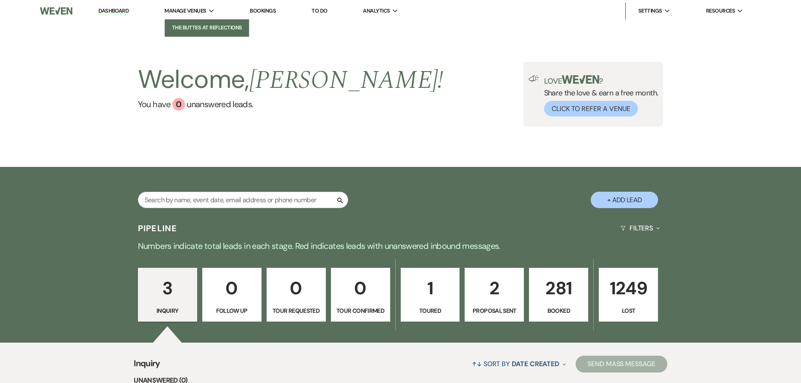
click at [200, 29] on li "The Buttes at Reflections" at bounding box center [207, 28] width 76 height 8
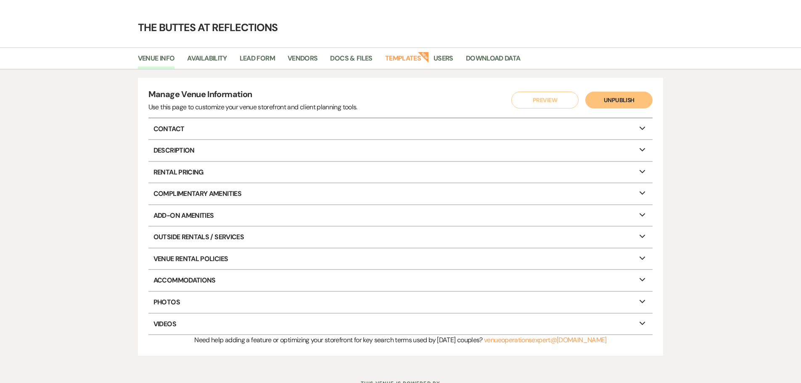
scroll to position [57, 0]
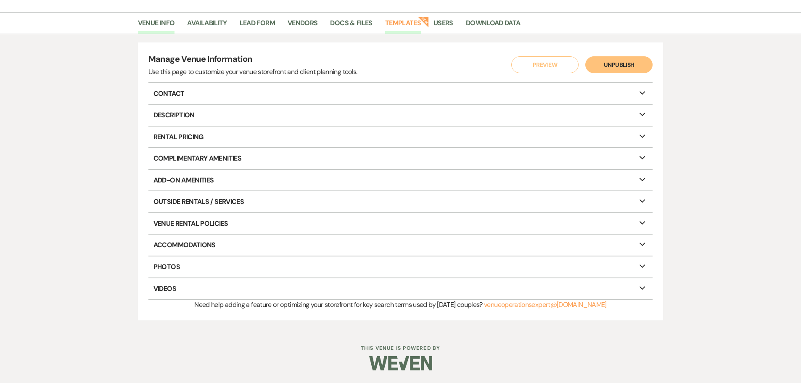
click at [404, 24] on link "Templates" at bounding box center [403, 26] width 36 height 16
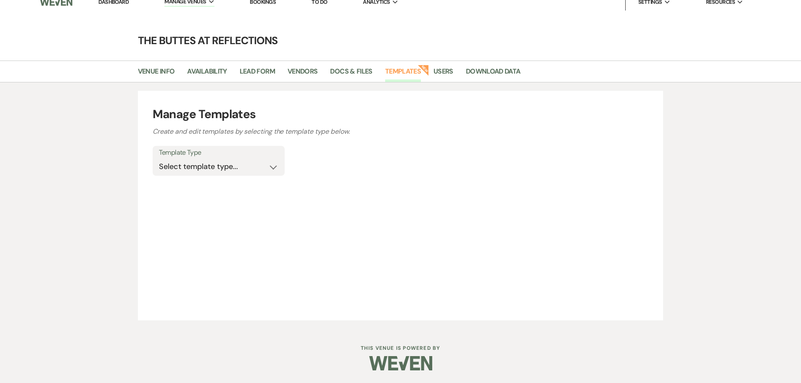
scroll to position [57, 0]
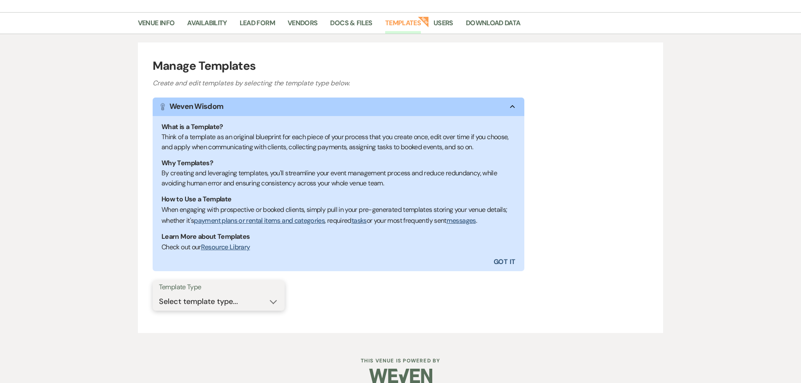
click at [272, 300] on select "Select template type... Task List Message Templates Payment Plan Inventory Item…" at bounding box center [218, 302] width 119 height 16
select select "Message Templates"
click at [159, 294] on select "Select template type... Task List Message Templates Payment Plan Inventory Item…" at bounding box center [218, 302] width 119 height 16
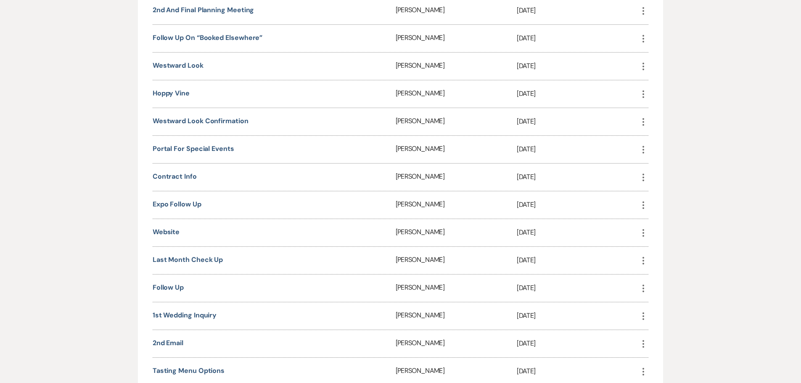
scroll to position [604, 0]
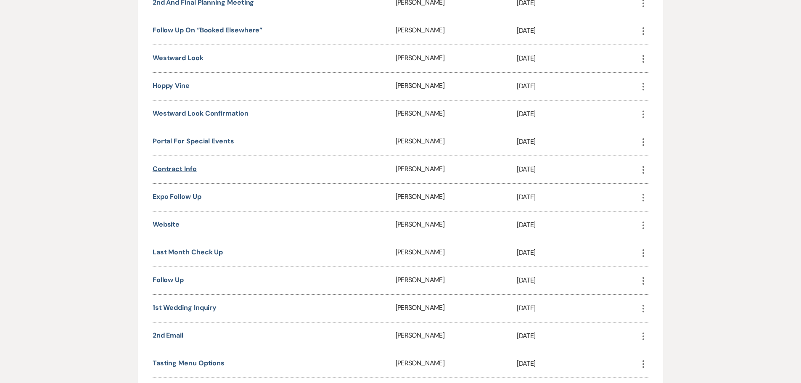
click at [175, 168] on link "Contract Info" at bounding box center [175, 168] width 44 height 9
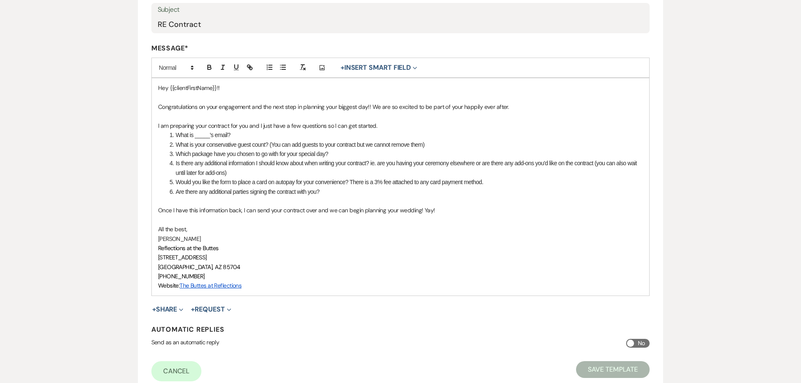
scroll to position [188, 0]
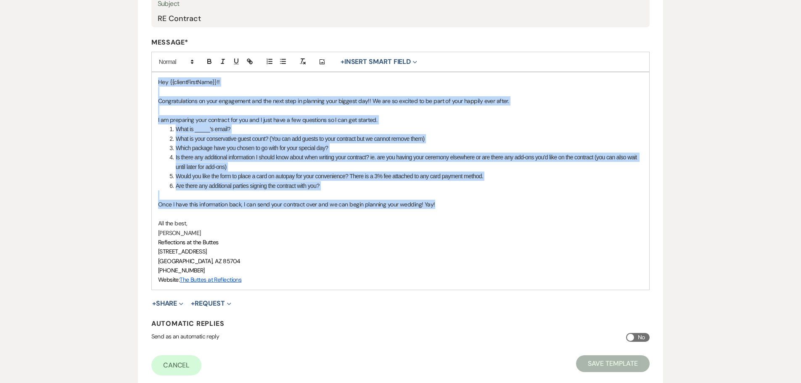
drag, startPoint x: 445, startPoint y: 204, endPoint x: 155, endPoint y: 86, distance: 313.2
click at [155, 86] on div "Hey {{clientFirstName}}!! Congratulations on your engagement and the next step …" at bounding box center [401, 181] width 498 height 218
copy div "Hey {{clientFirstName}}!! Congratulations on your engagement and the next step …"
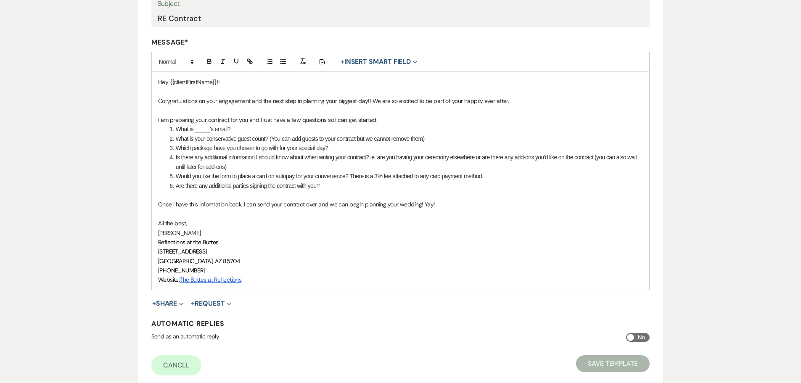
click at [109, 167] on div "Edit Message Template This template was created on Dec 14, 2023 * Required Temp…" at bounding box center [401, 137] width 606 height 504
